Goal: Task Accomplishment & Management: Complete application form

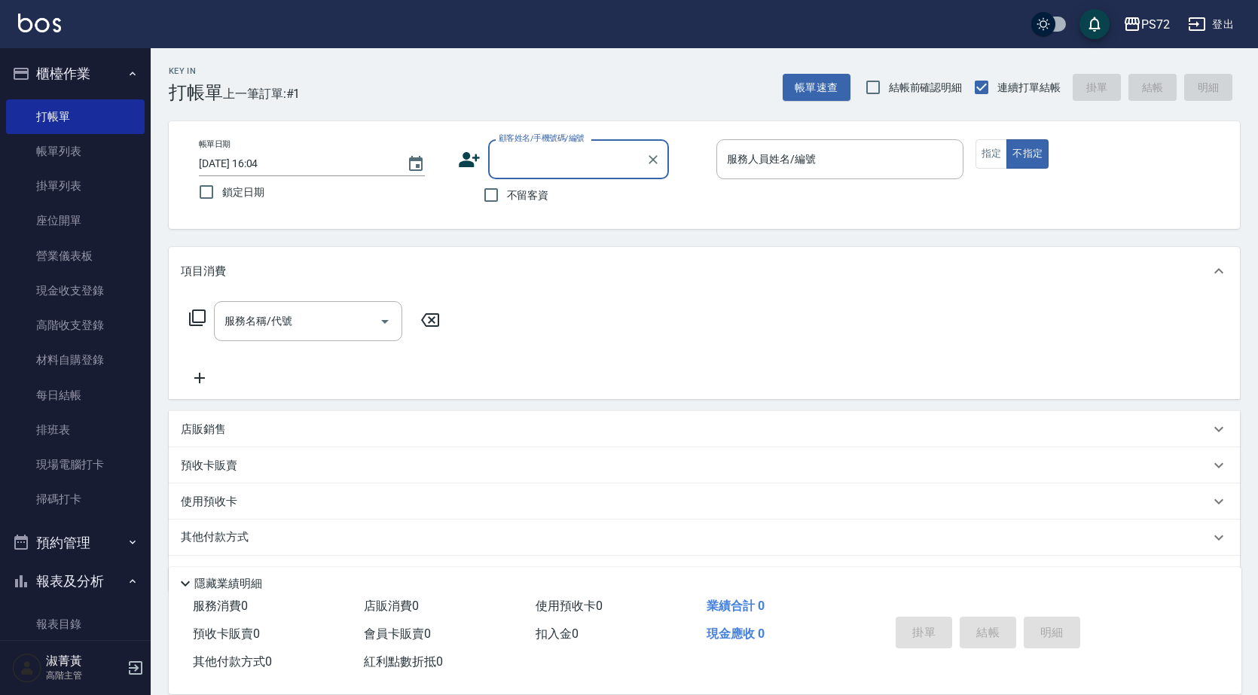
click at [523, 166] on input "顧客姓名/手機號碼/編號" at bounding box center [567, 159] width 145 height 26
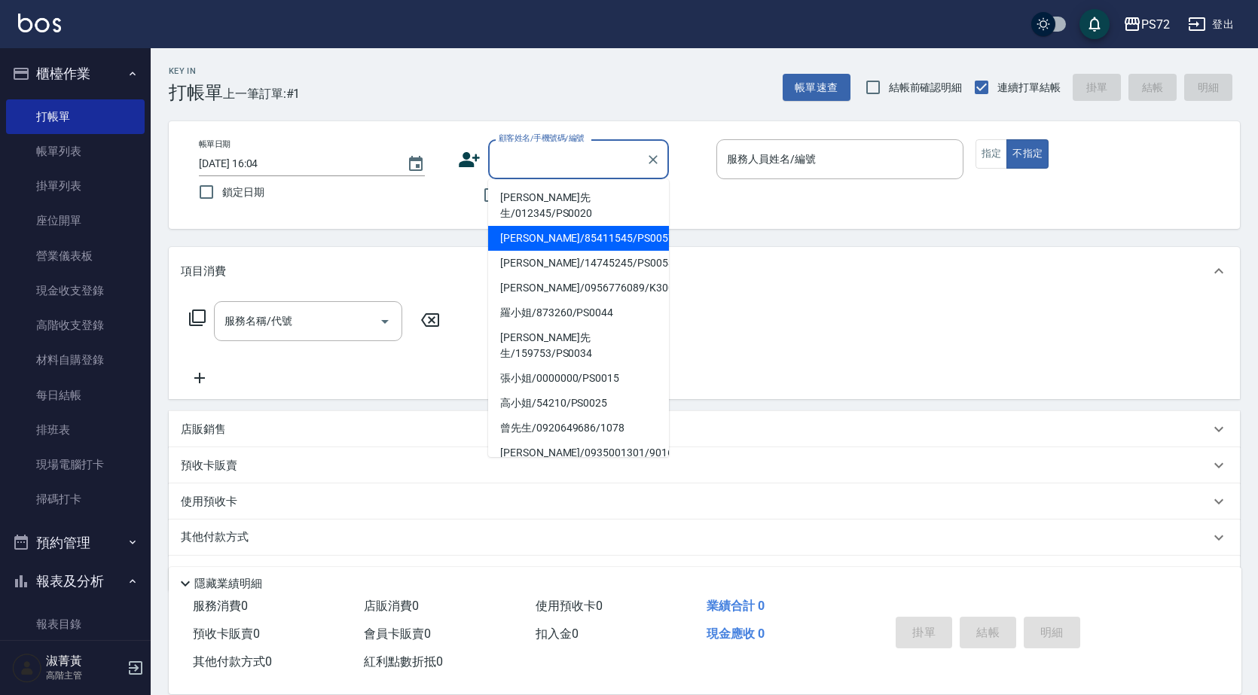
click at [544, 232] on li "[PERSON_NAME]/85411545/PS0057" at bounding box center [578, 238] width 181 height 25
type input "[PERSON_NAME]/85411545/PS0057"
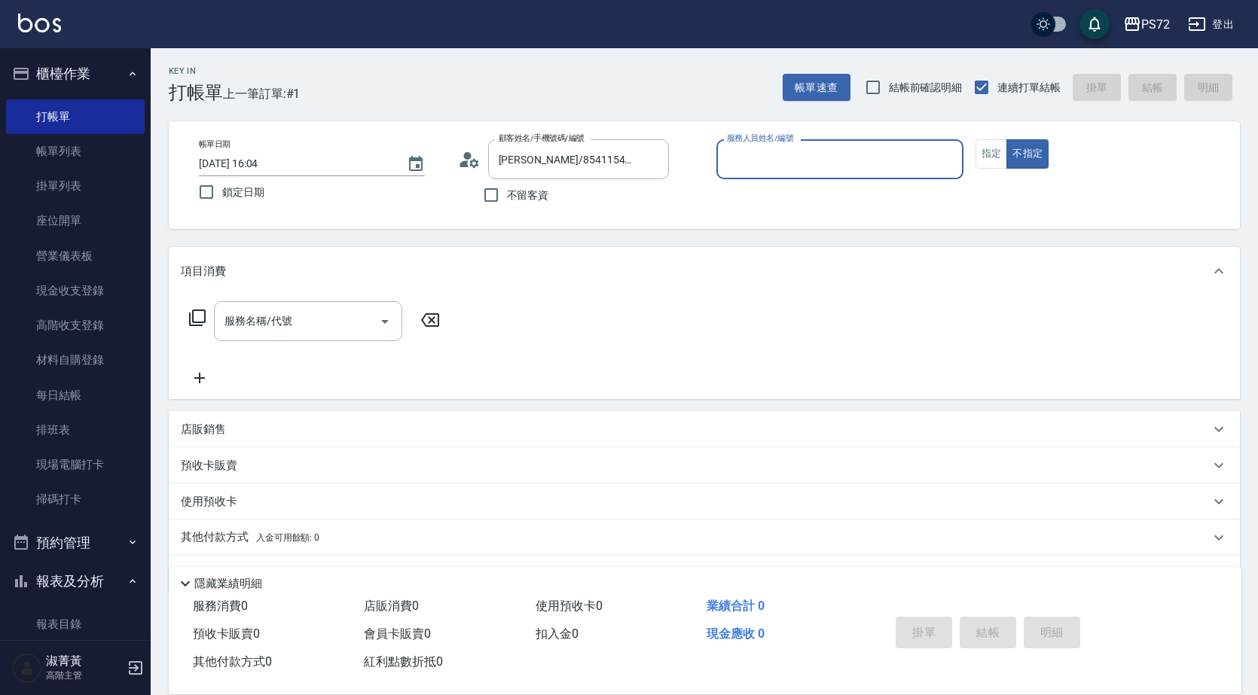
type input "小Hi-02"
click at [764, 157] on input "小Hi-02" at bounding box center [840, 159] width 234 height 26
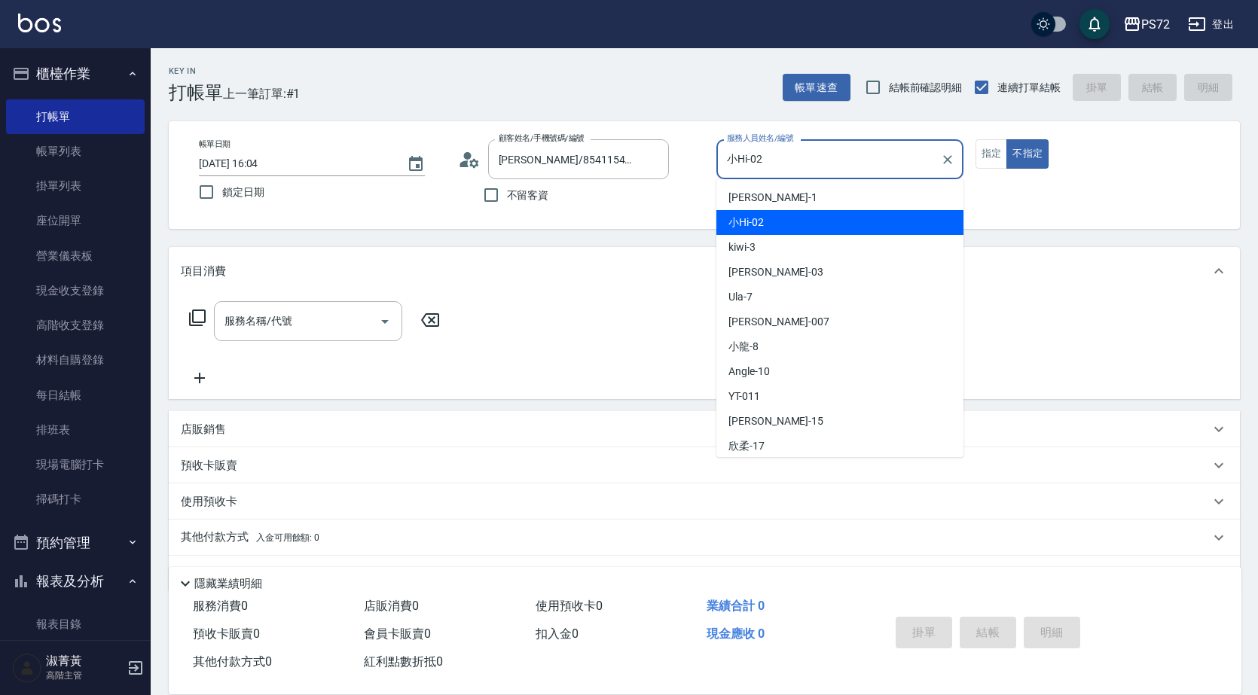
click at [768, 226] on div "小Hi -02" at bounding box center [840, 222] width 247 height 25
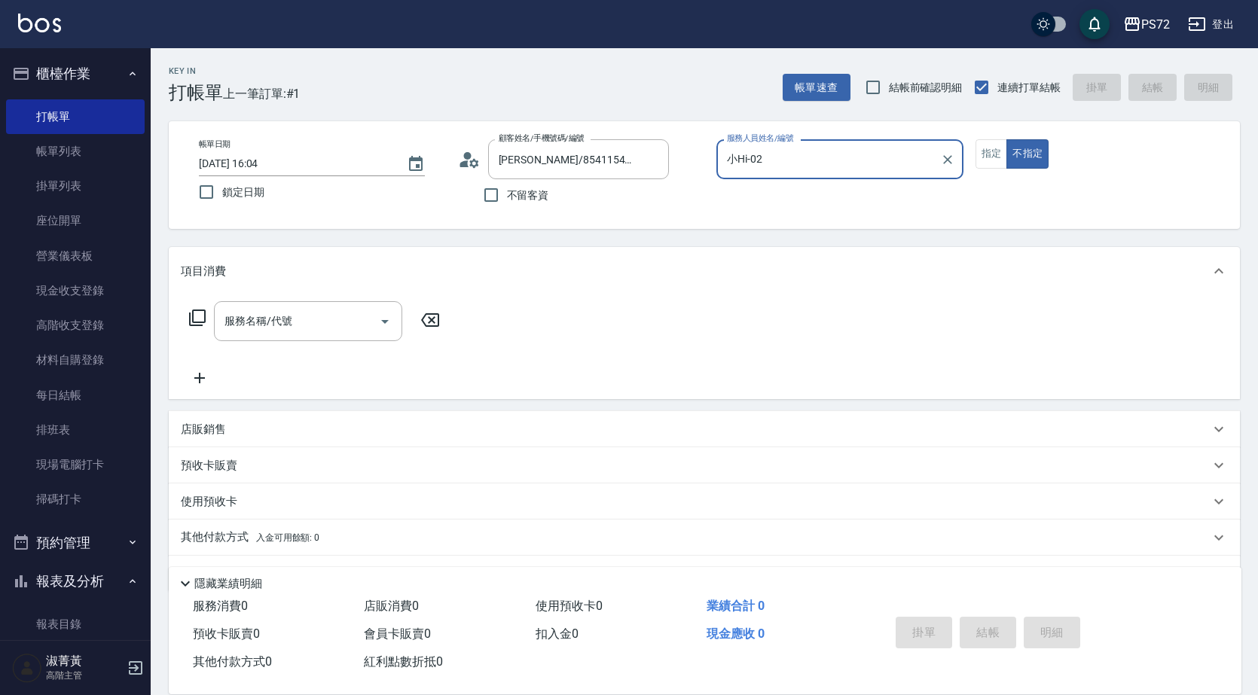
click at [273, 298] on div "服務名稱/代號 服務名稱/代號" at bounding box center [704, 347] width 1071 height 104
click at [268, 316] on div "服務名稱/代號 服務名稱/代號" at bounding box center [308, 321] width 188 height 40
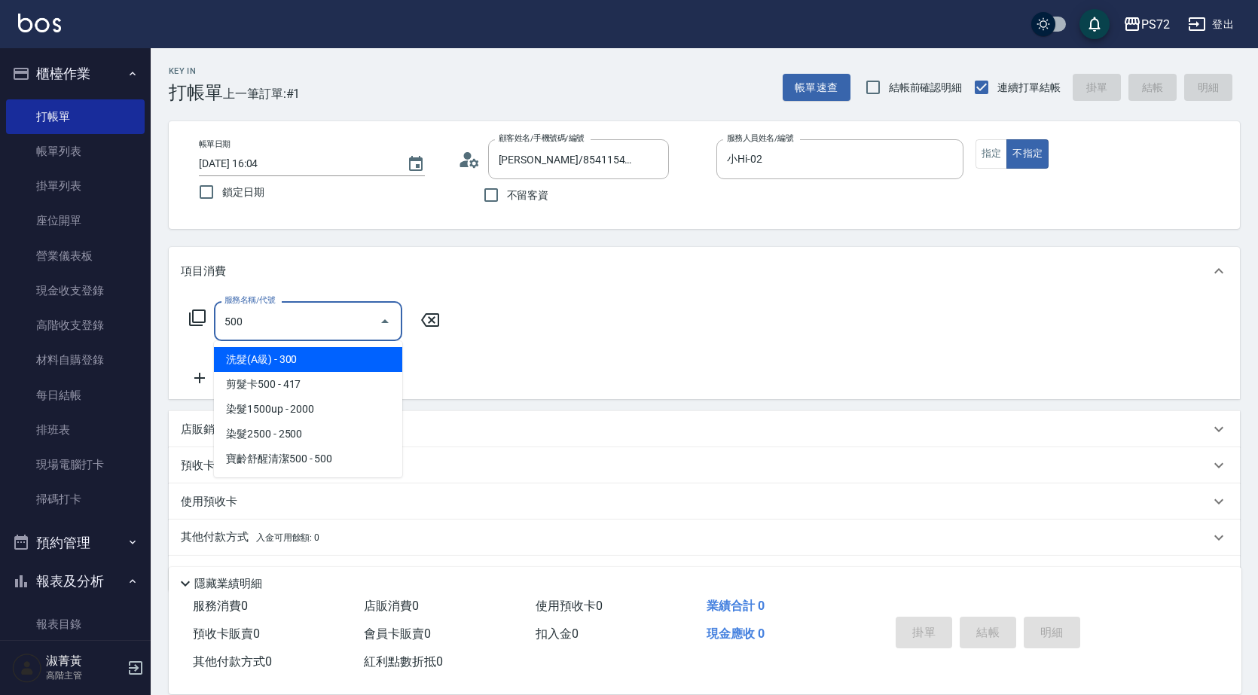
type input "洗髮(A級)(500)"
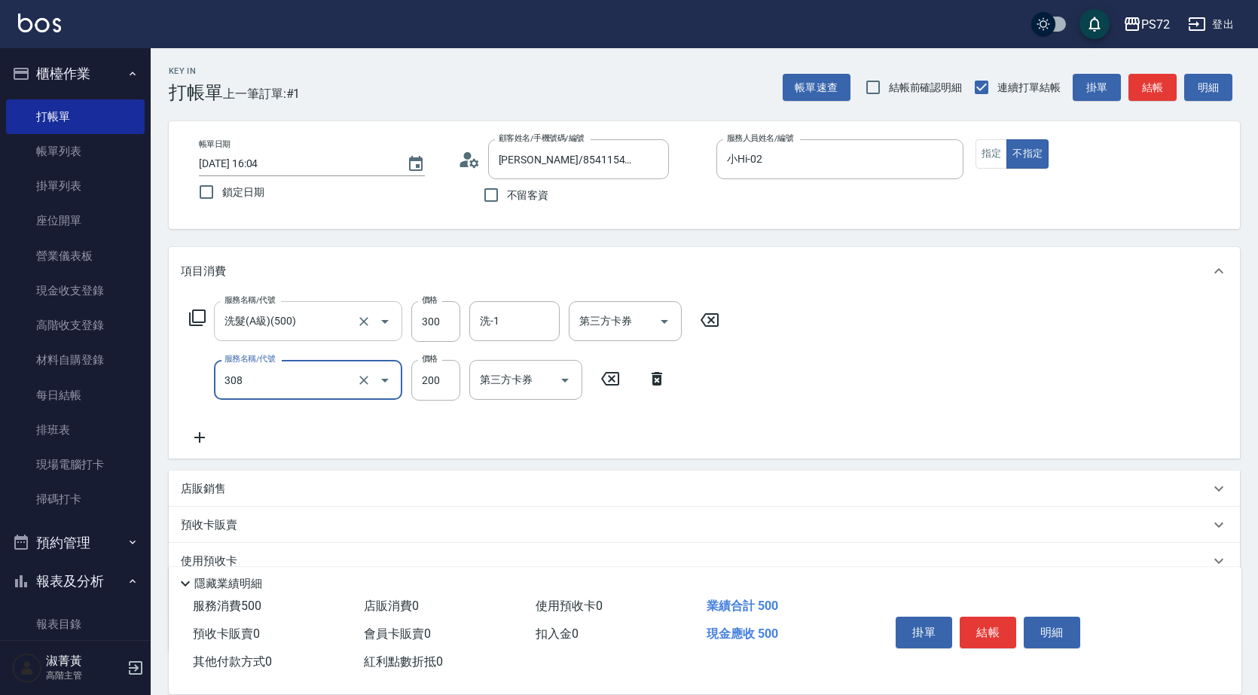
type input "學生剪髮(UP)(308)"
type input "350"
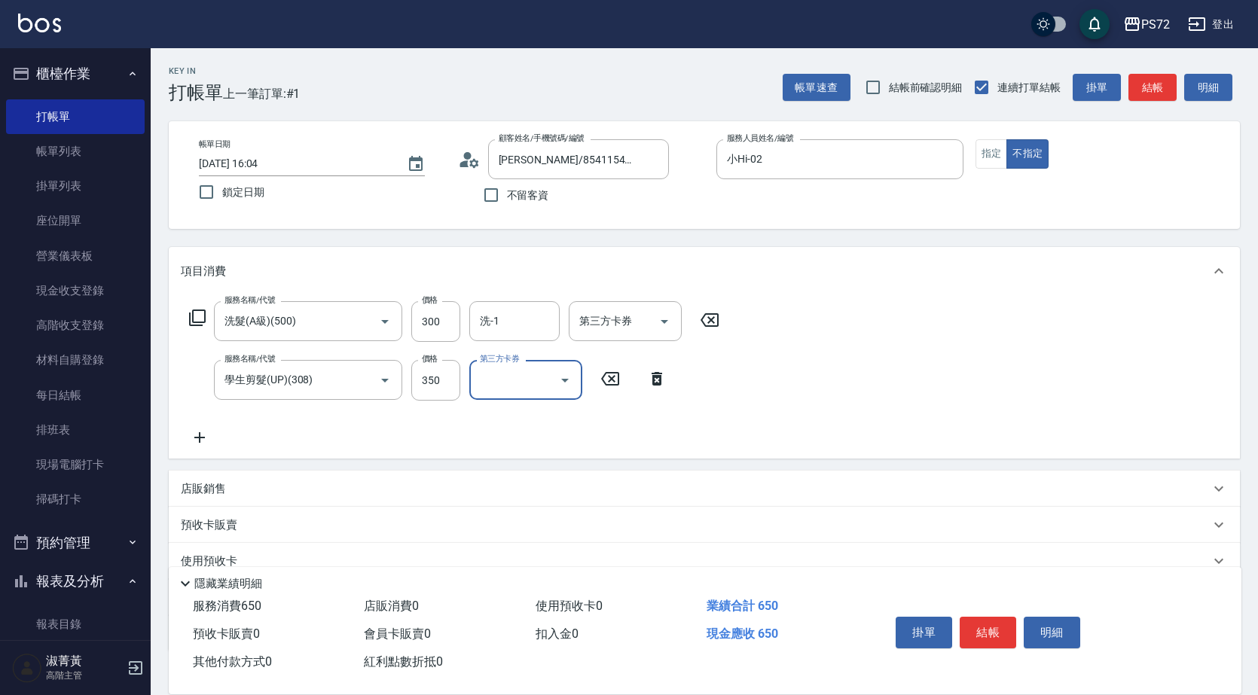
drag, startPoint x: 991, startPoint y: 618, endPoint x: 980, endPoint y: 602, distance: 19.0
click at [986, 617] on button "結帳" at bounding box center [988, 633] width 57 height 32
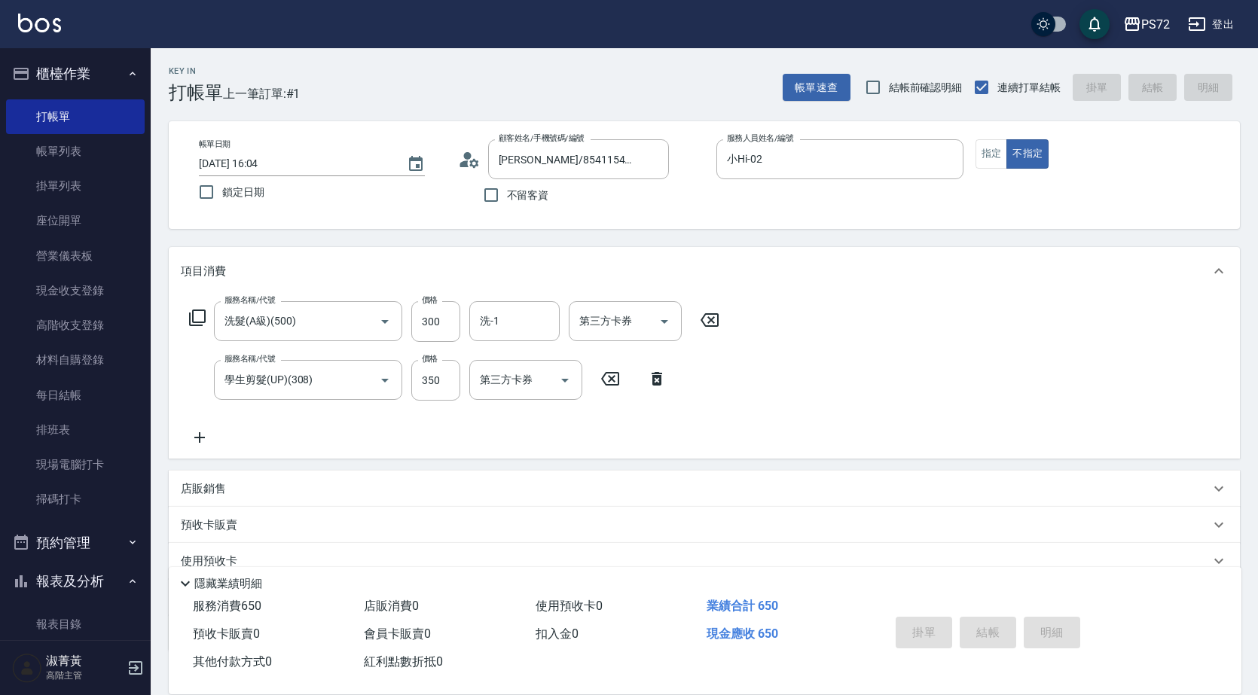
type input "[DATE] 17:07"
